Goal: Transaction & Acquisition: Book appointment/travel/reservation

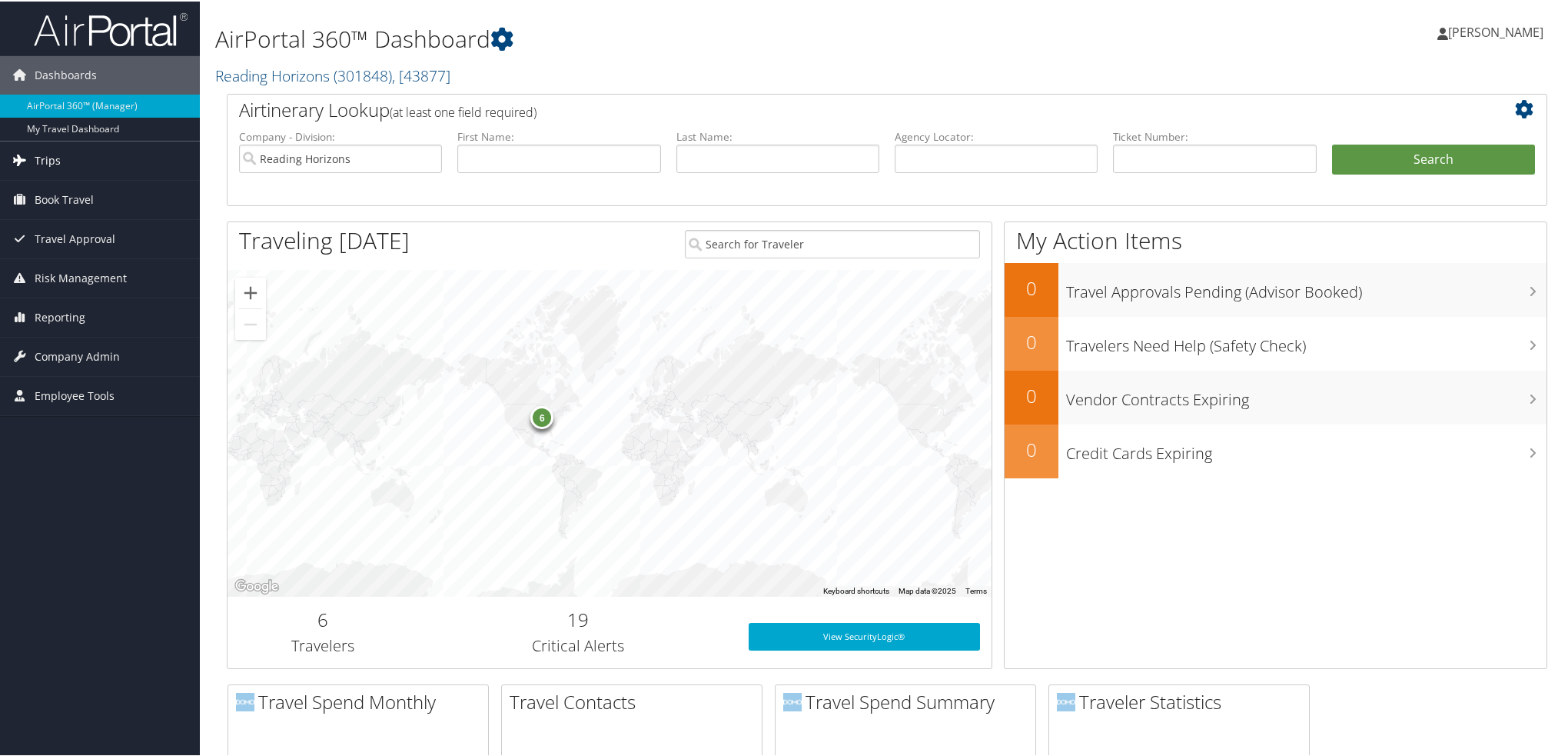
click at [45, 158] on span "Trips" at bounding box center [48, 158] width 27 height 38
click at [84, 311] on span "Book Travel" at bounding box center [64, 313] width 59 height 38
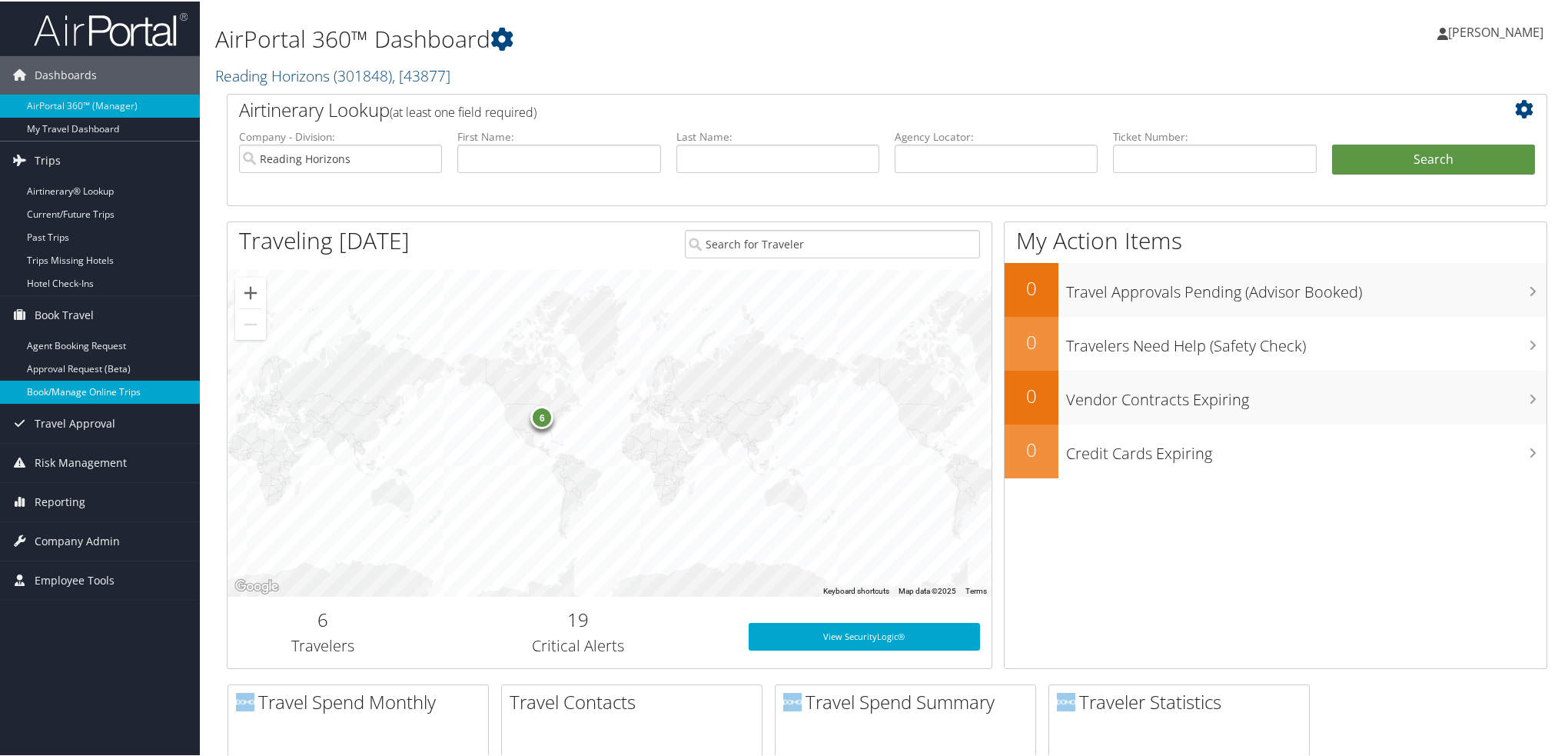
click at [117, 388] on link "Book/Manage Online Trips" at bounding box center [100, 390] width 200 height 23
